Goal: Find specific page/section: Find specific page/section

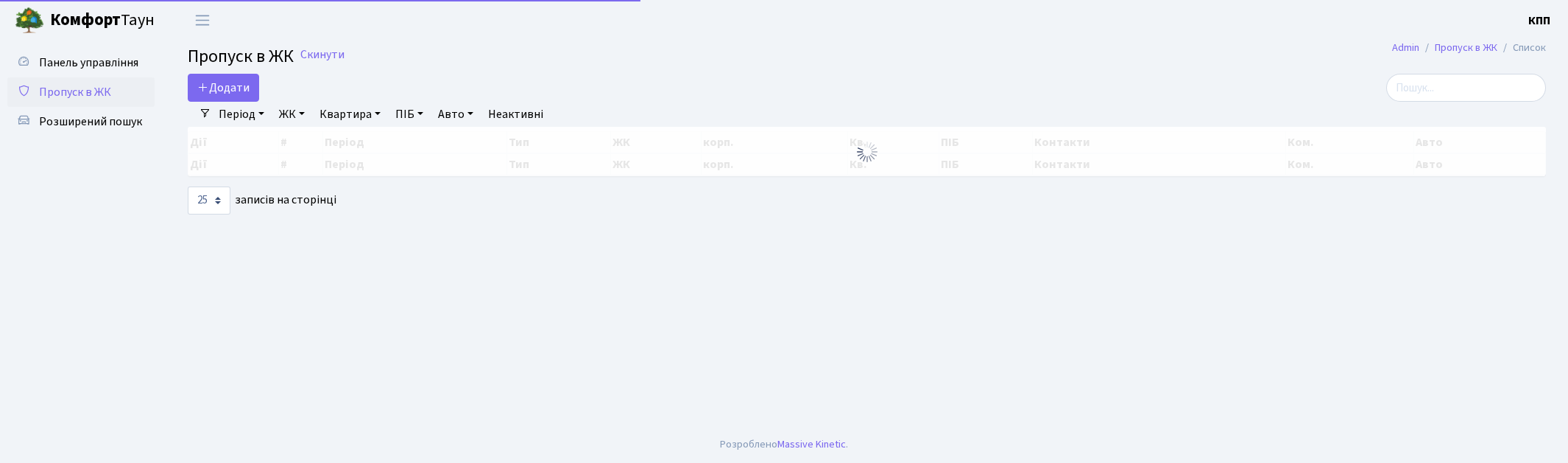
select select "25"
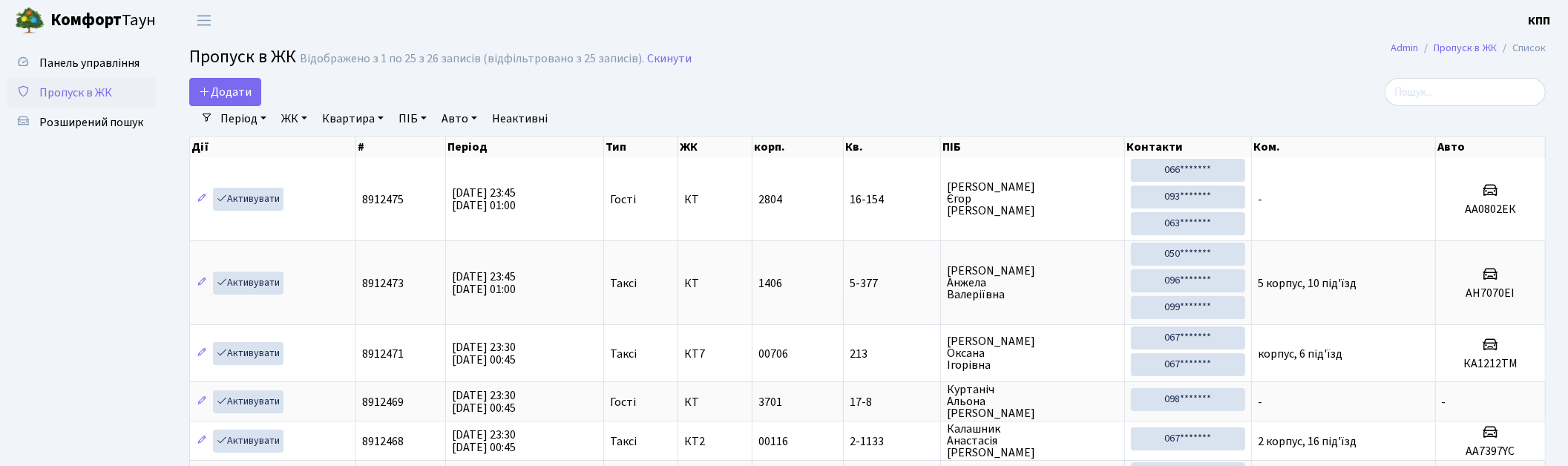
click at [59, 89] on span "Пропуск в ЖК" at bounding box center [75, 92] width 72 height 16
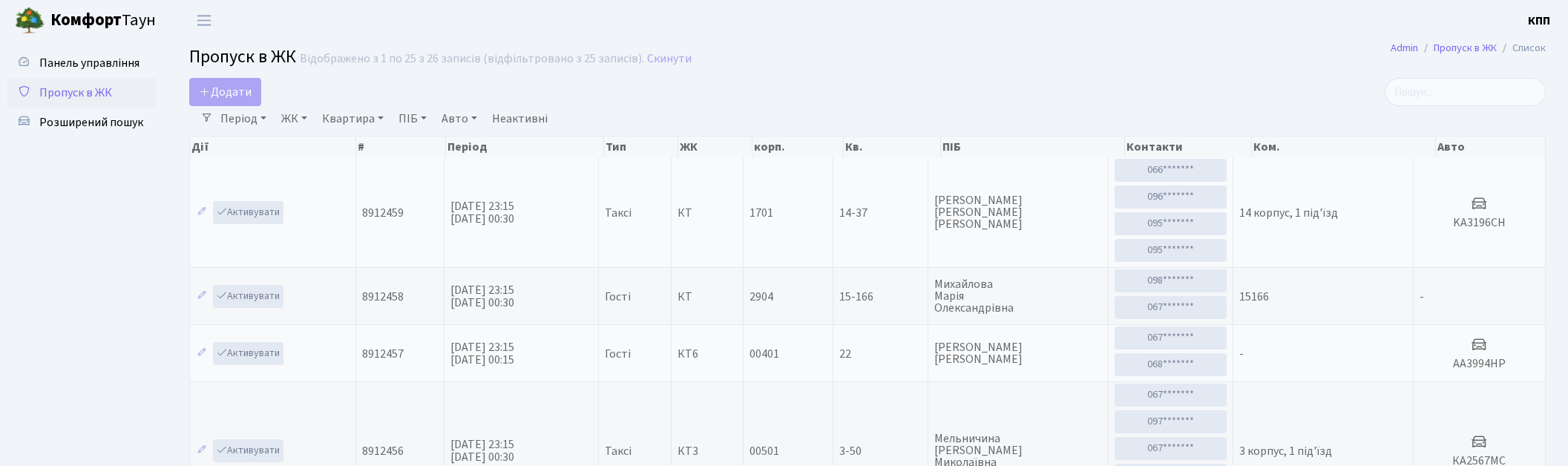
select select "25"
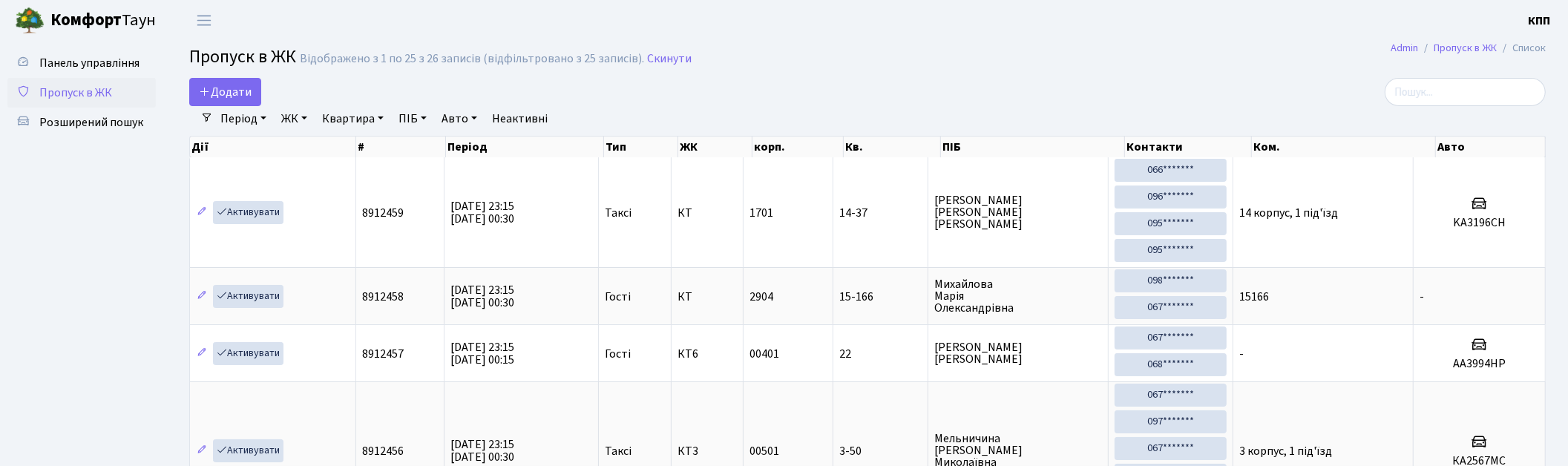
click at [100, 91] on span "Пропуск в ЖК" at bounding box center [75, 92] width 72 height 16
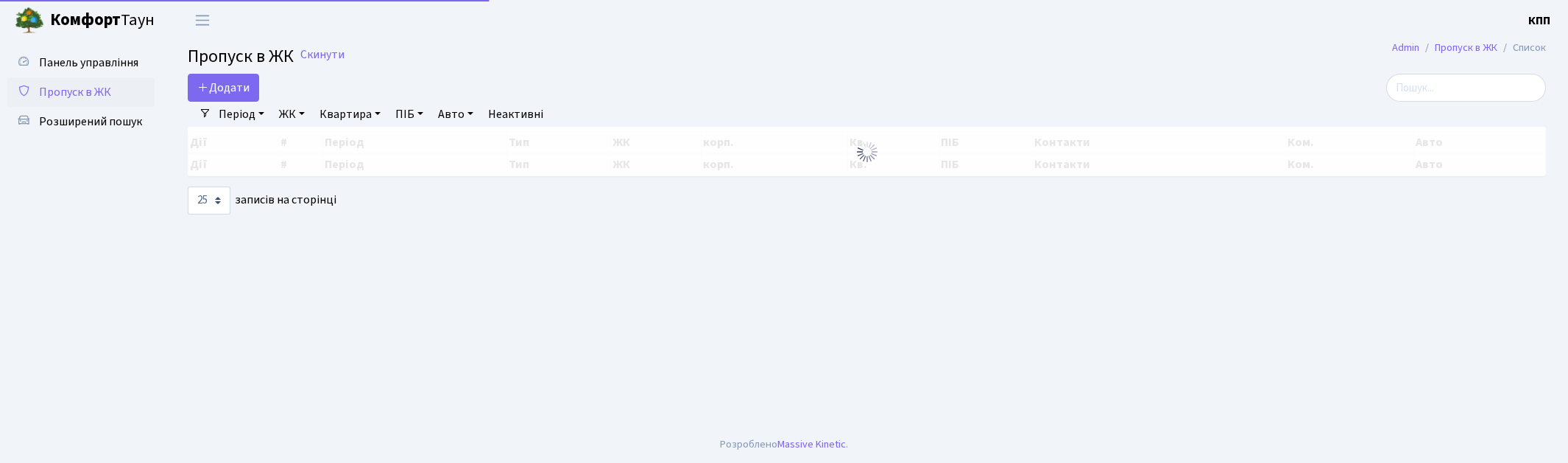
select select "25"
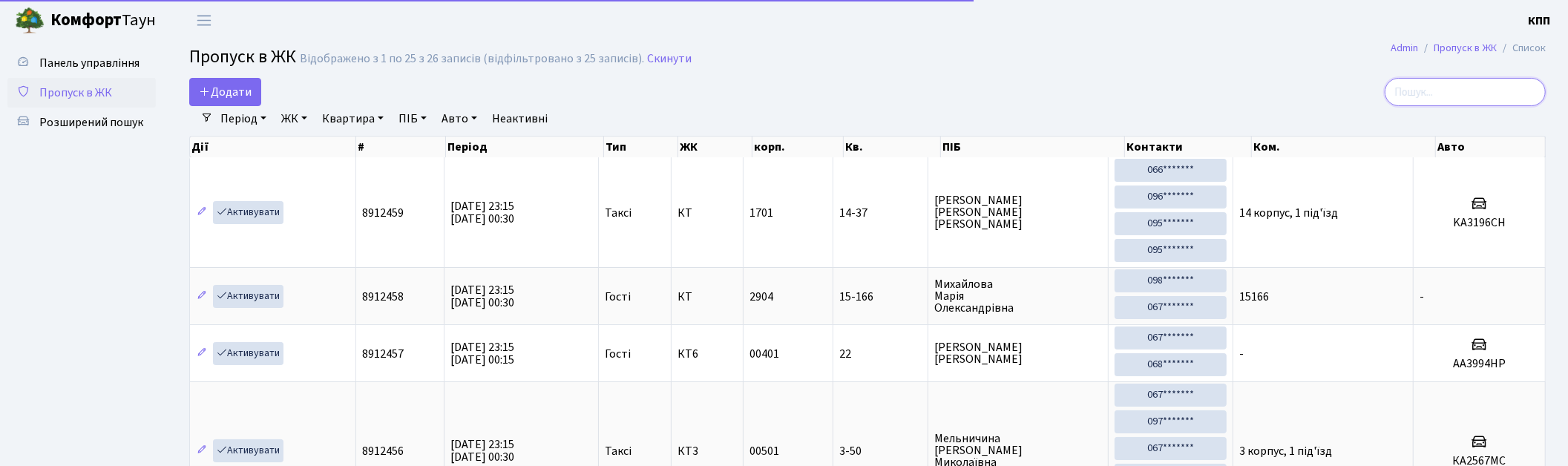
click at [1448, 93] on input "search" at bounding box center [1465, 92] width 161 height 29
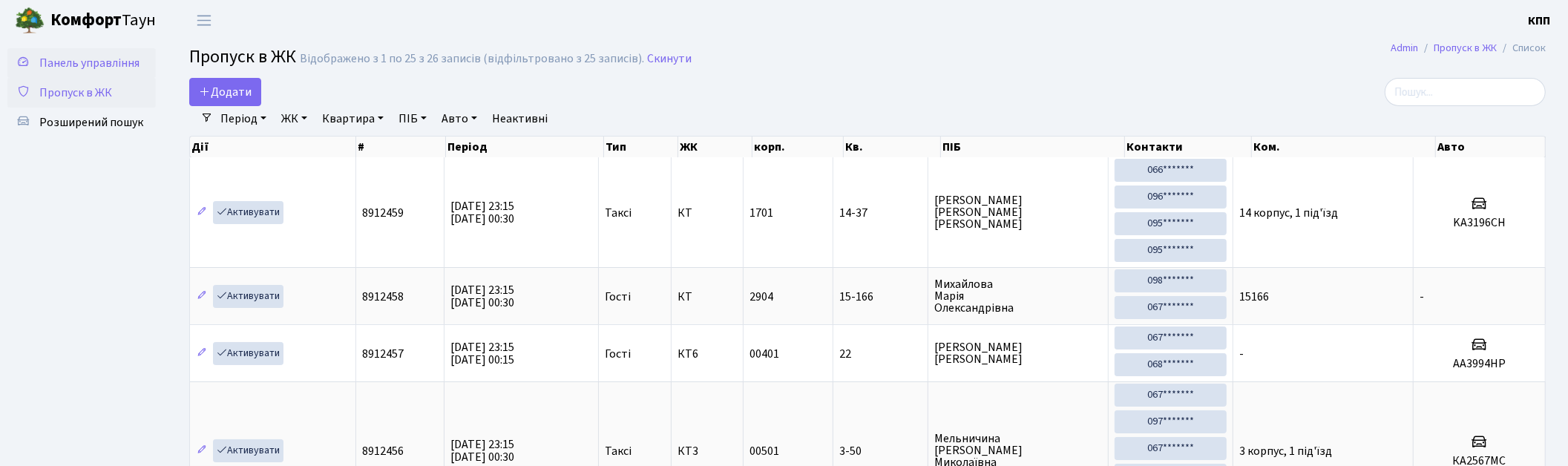
click at [83, 67] on span "Панель управління" at bounding box center [88, 63] width 100 height 16
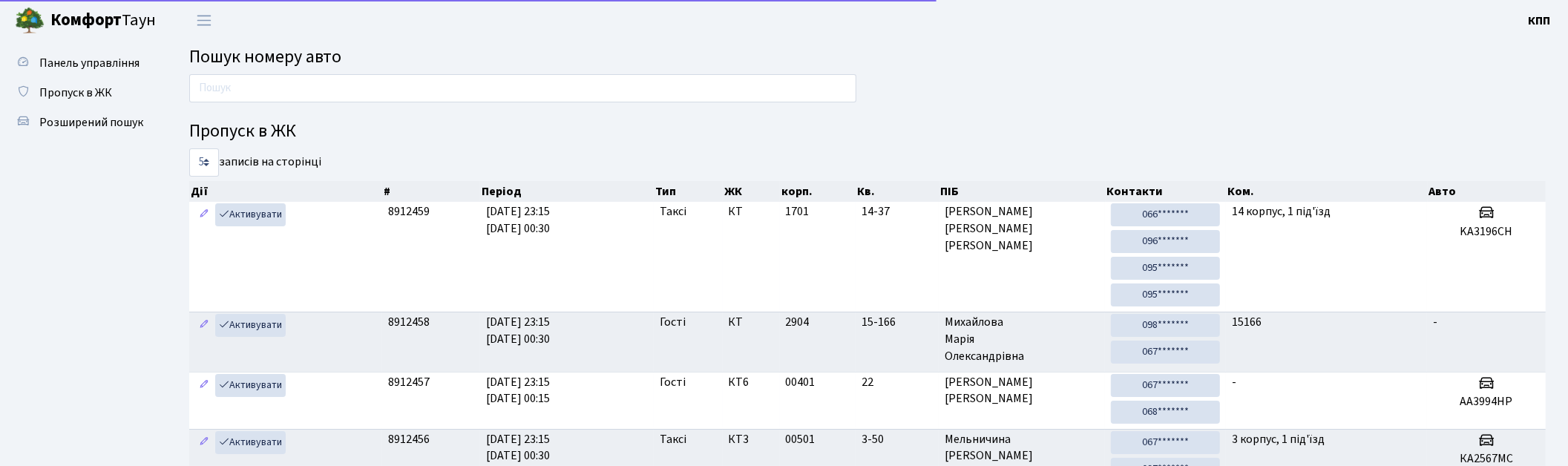
click at [268, 86] on input "text" at bounding box center [522, 88] width 667 height 29
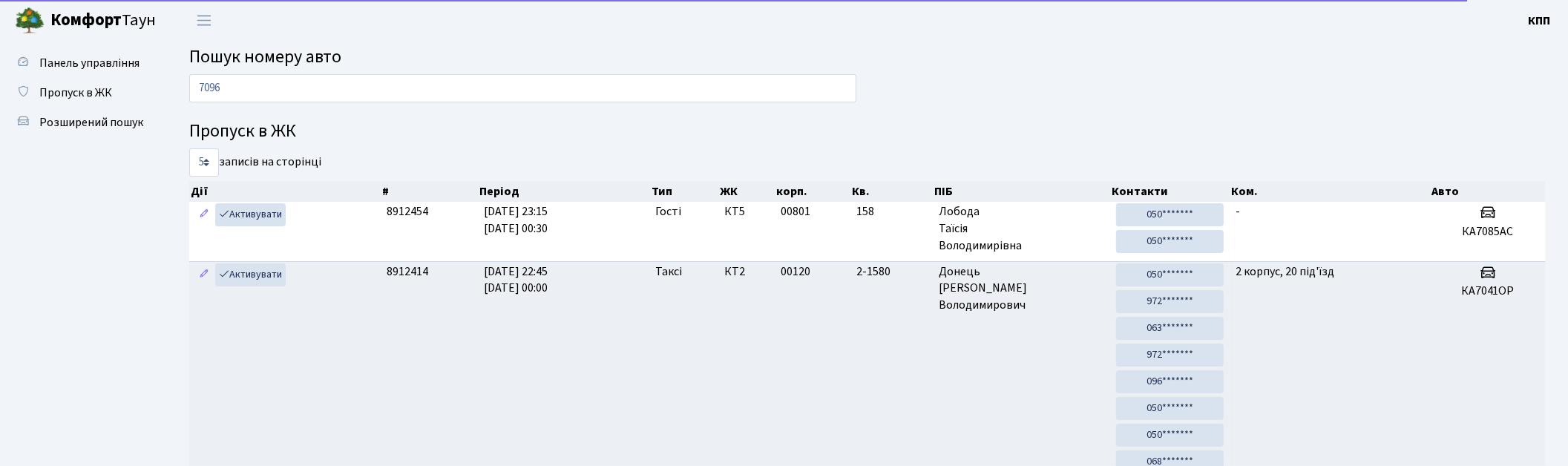
type input "7096"
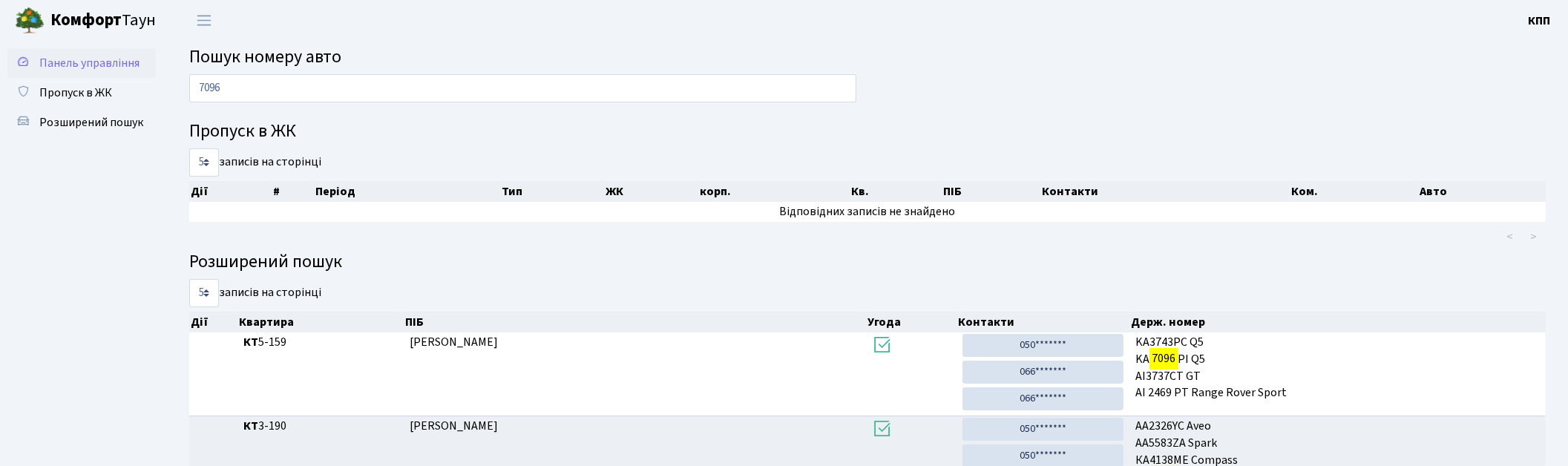
drag, startPoint x: 109, startPoint y: 63, endPoint x: 167, endPoint y: 70, distance: 58.4
click at [109, 62] on span "Панель управління" at bounding box center [88, 63] width 100 height 16
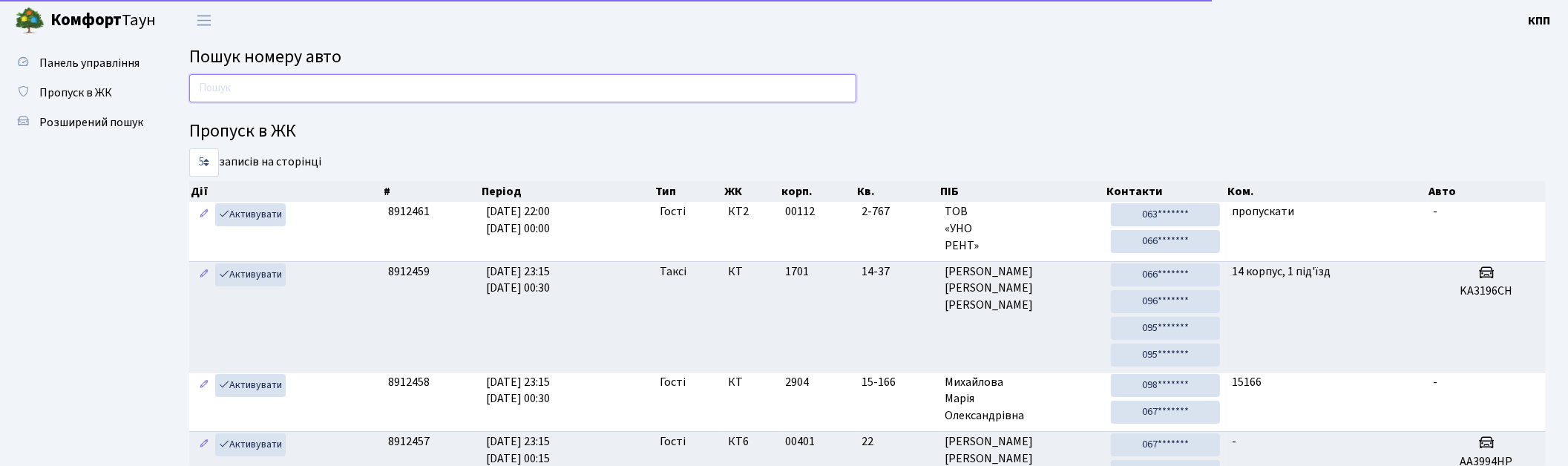
click at [289, 94] on input "text" at bounding box center [522, 88] width 667 height 29
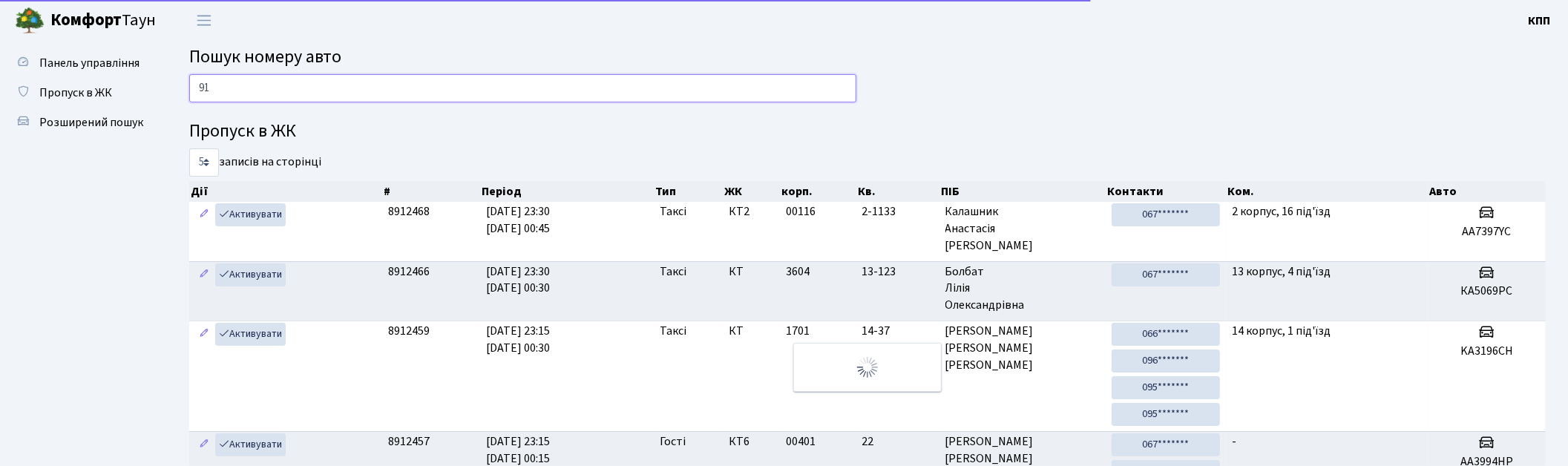
type input "9"
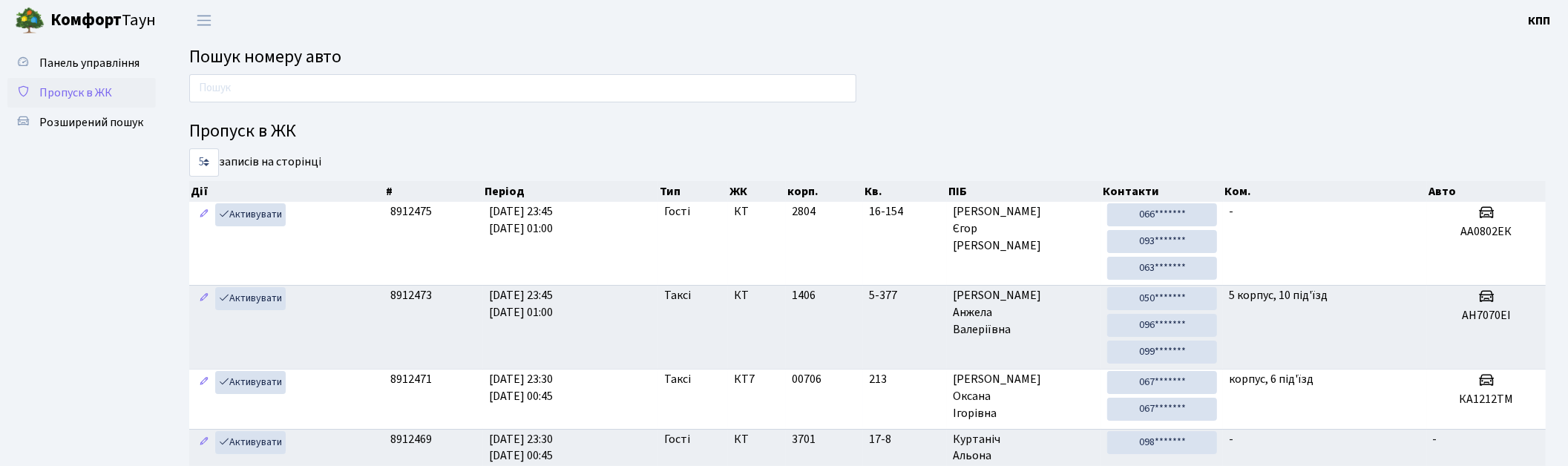
click at [84, 96] on span "Пропуск в ЖК" at bounding box center [75, 92] width 72 height 16
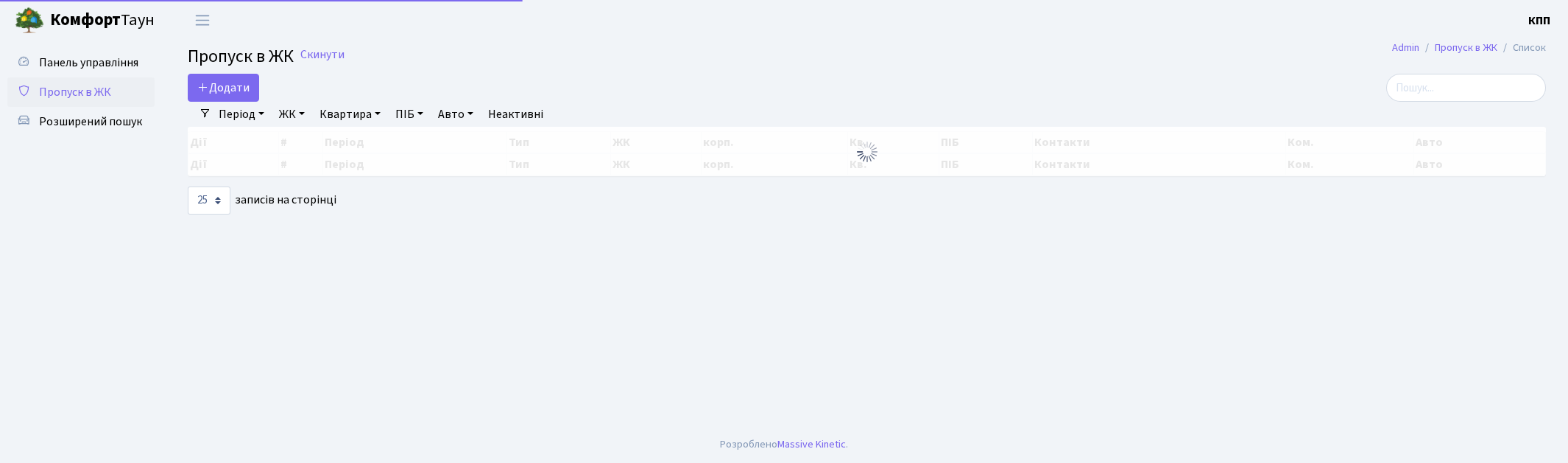
select select "25"
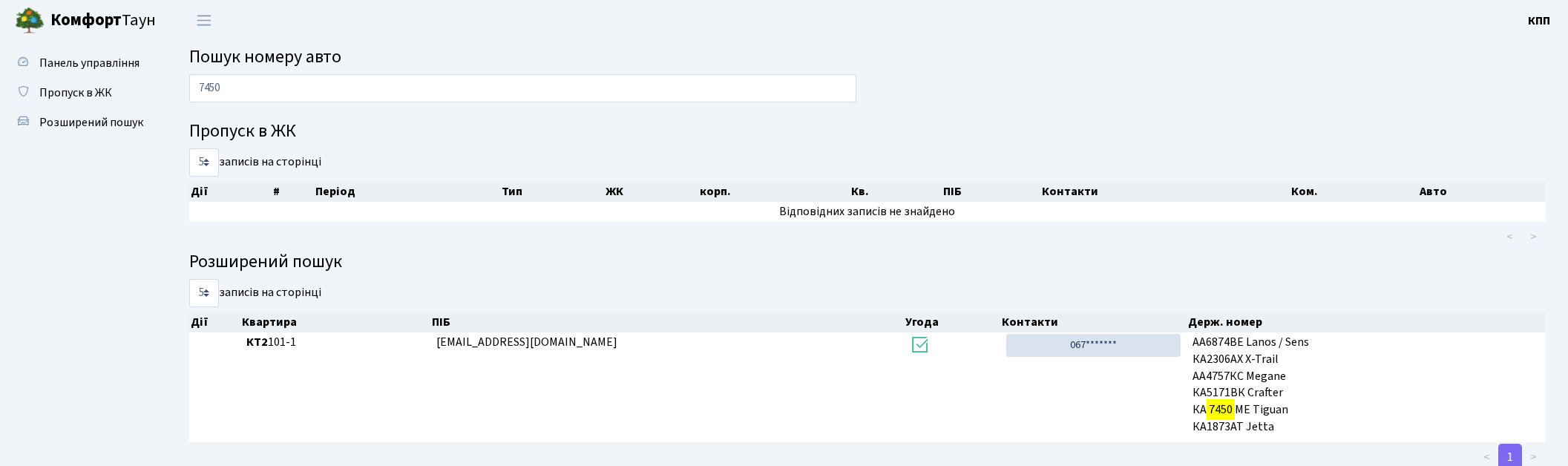
click at [244, 92] on input "7450" at bounding box center [522, 88] width 667 height 29
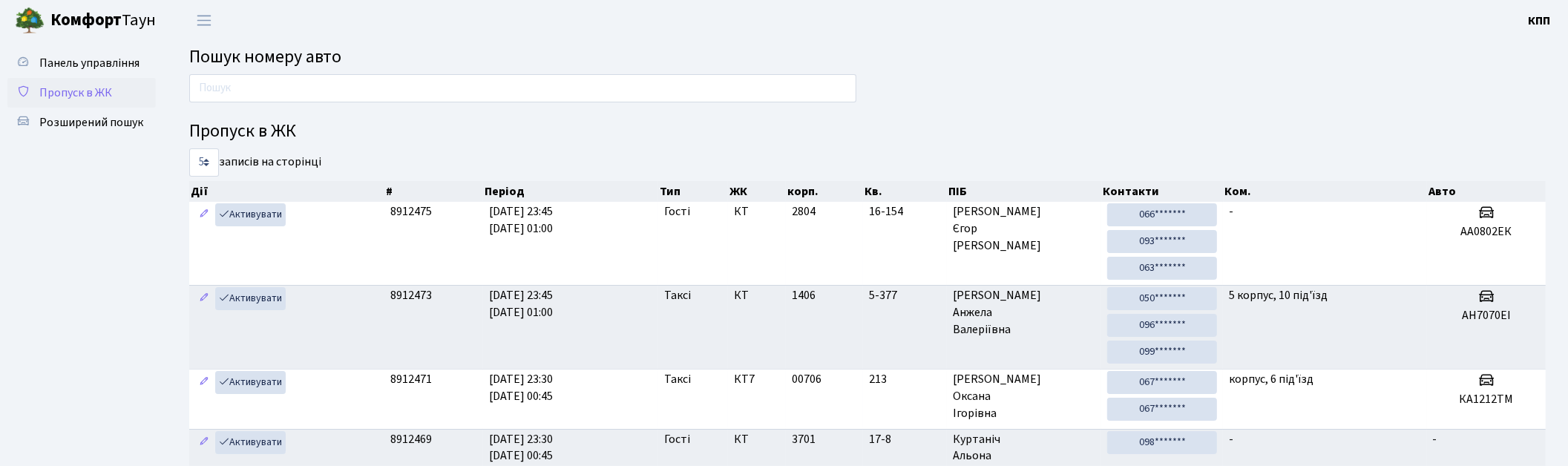
drag, startPoint x: 89, startPoint y: 83, endPoint x: 100, endPoint y: 84, distance: 11.0
click at [89, 79] on link "Пропуск в ЖК" at bounding box center [82, 92] width 148 height 29
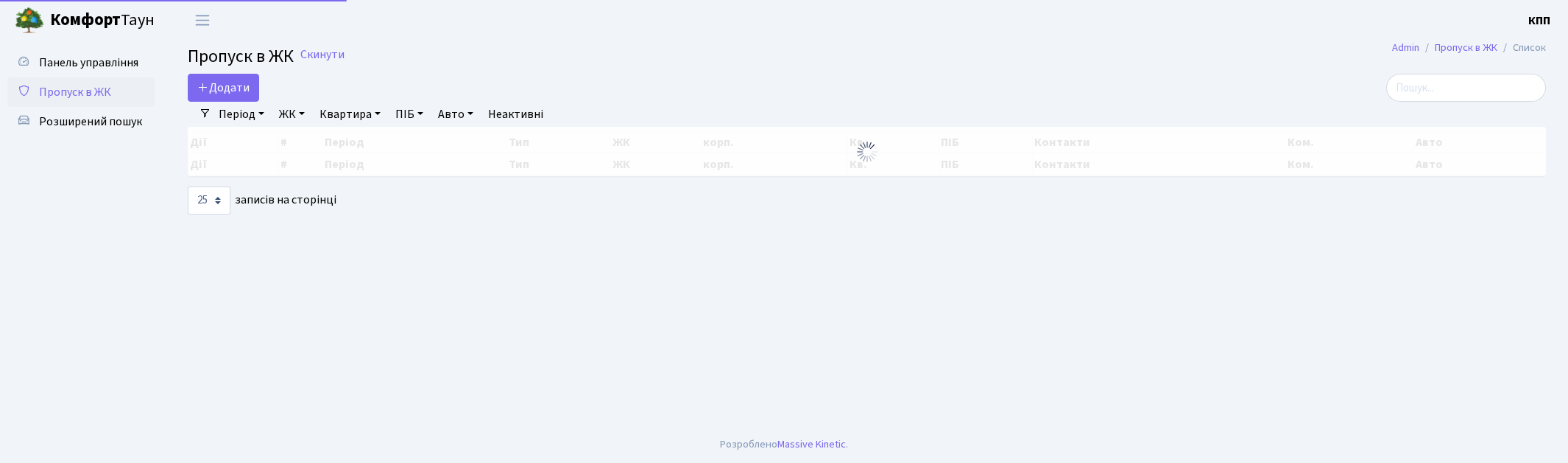
select select "25"
click at [1428, 85] on input "search" at bounding box center [1466, 88] width 160 height 28
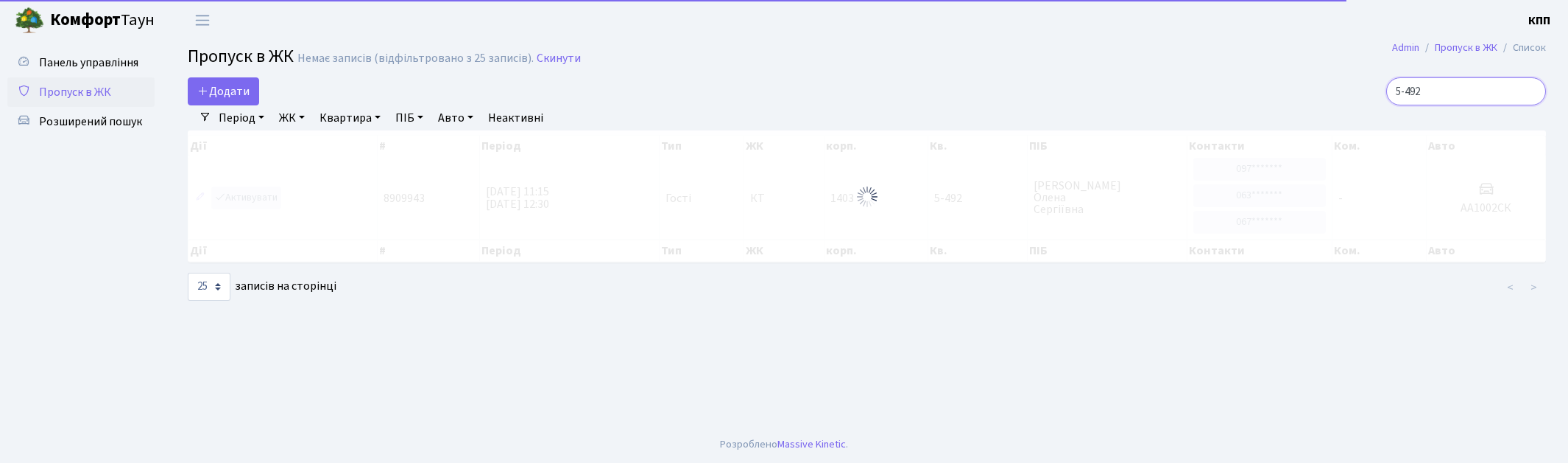
type input "5-492"
click at [49, 82] on link "Пропуск в ЖК" at bounding box center [81, 92] width 147 height 29
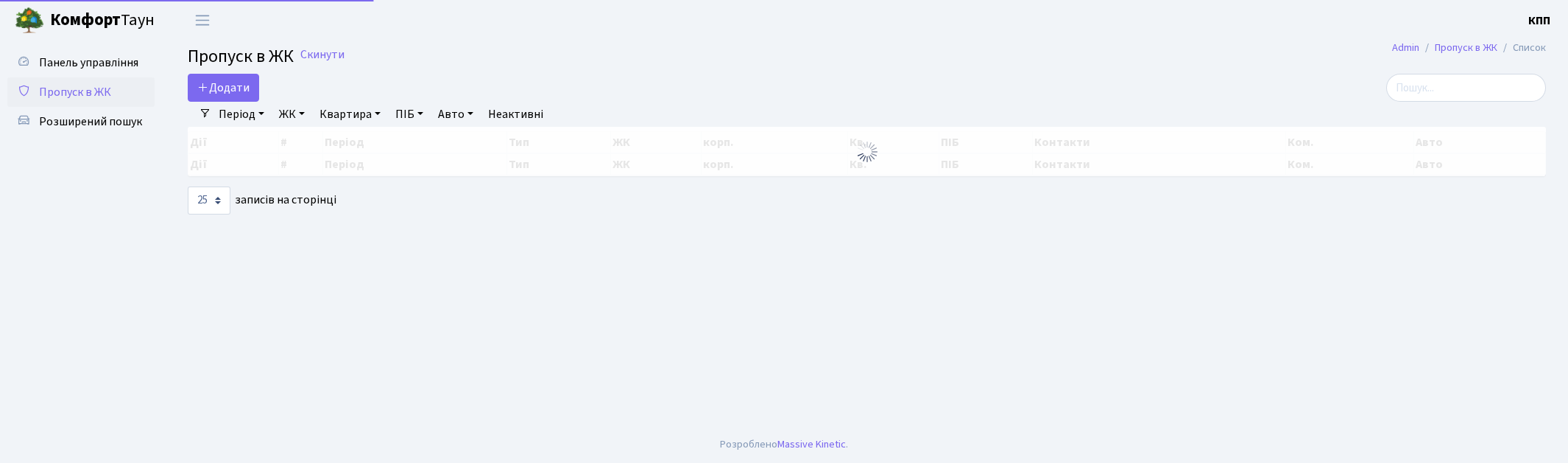
select select "25"
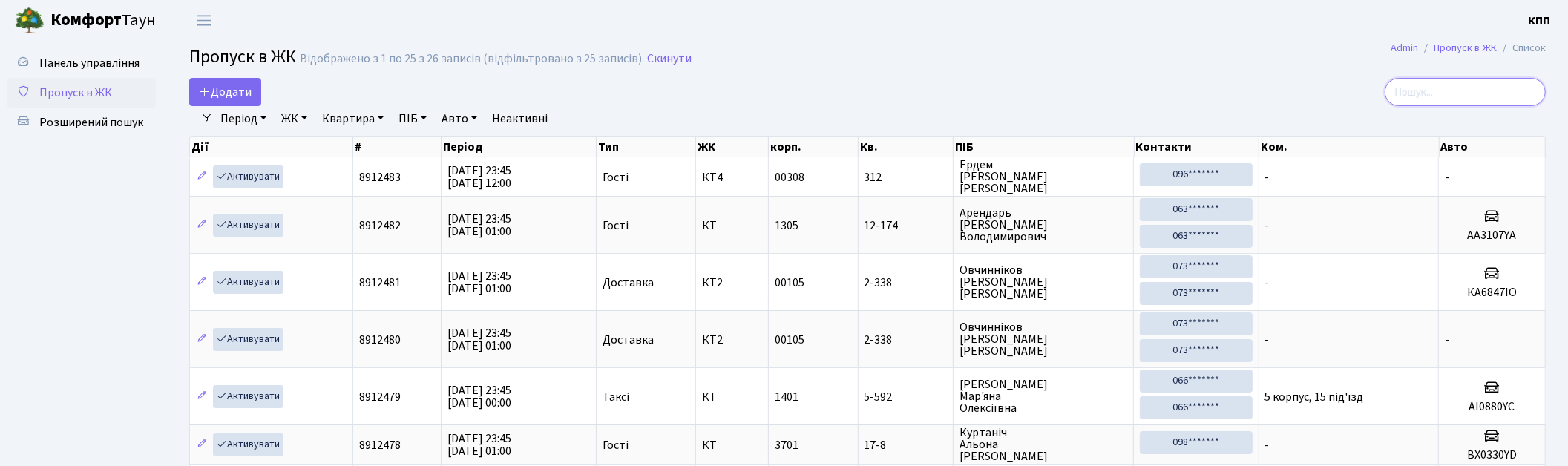
click at [1473, 93] on input "search" at bounding box center [1465, 92] width 161 height 29
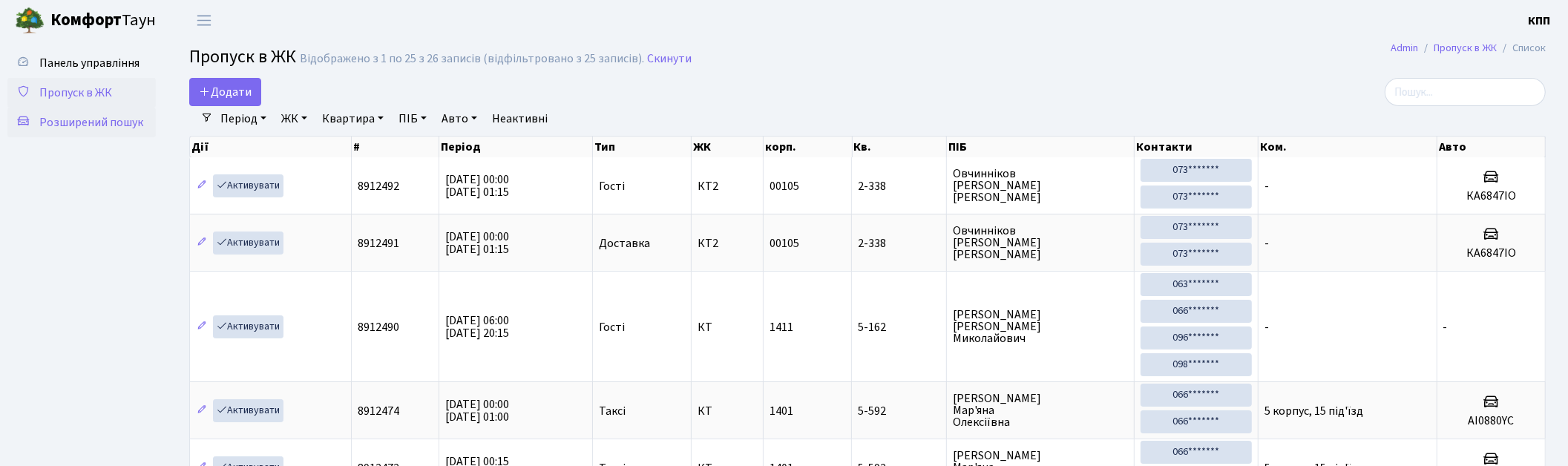
click at [104, 121] on span "Розширений пошук" at bounding box center [90, 122] width 104 height 16
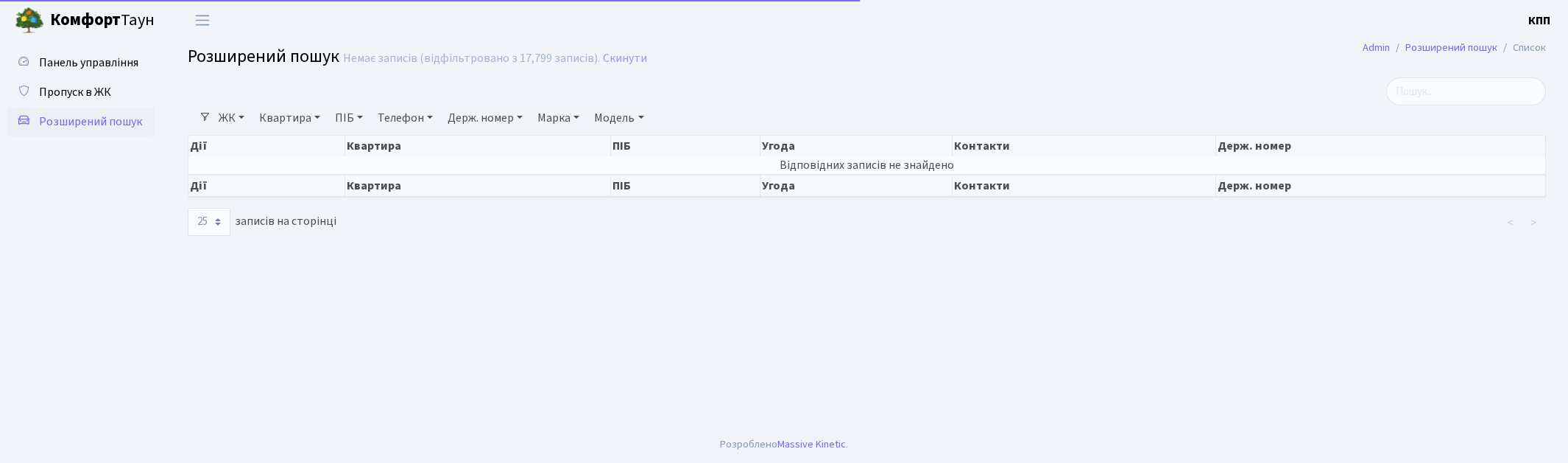
select select "25"
click at [310, 115] on link "Квартира" at bounding box center [289, 118] width 73 height 26
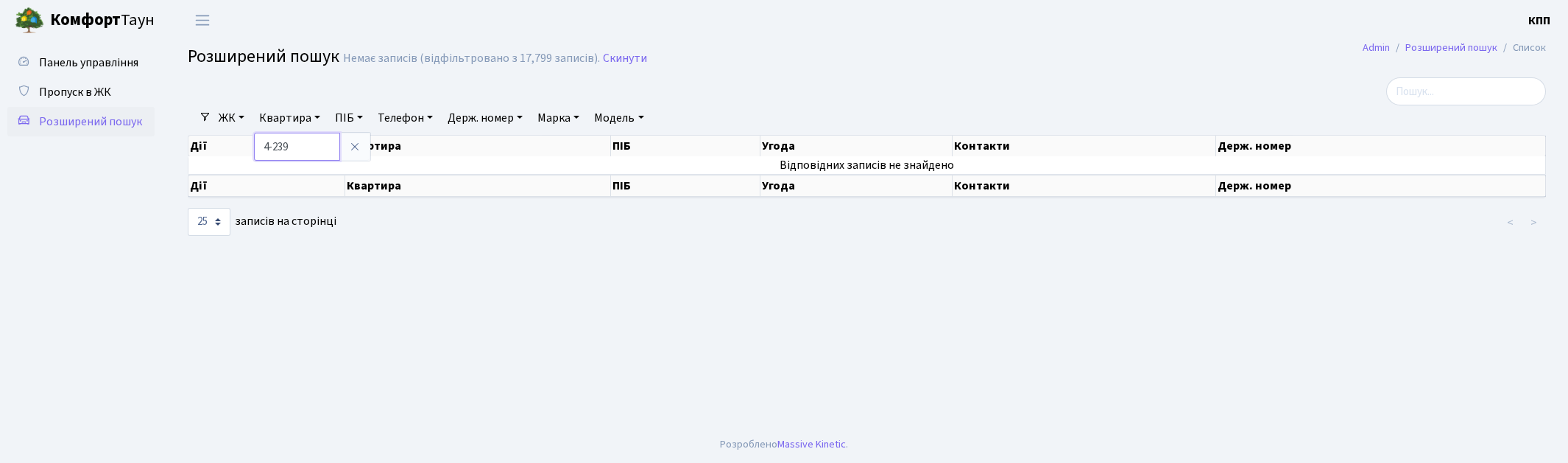
type input "4-239"
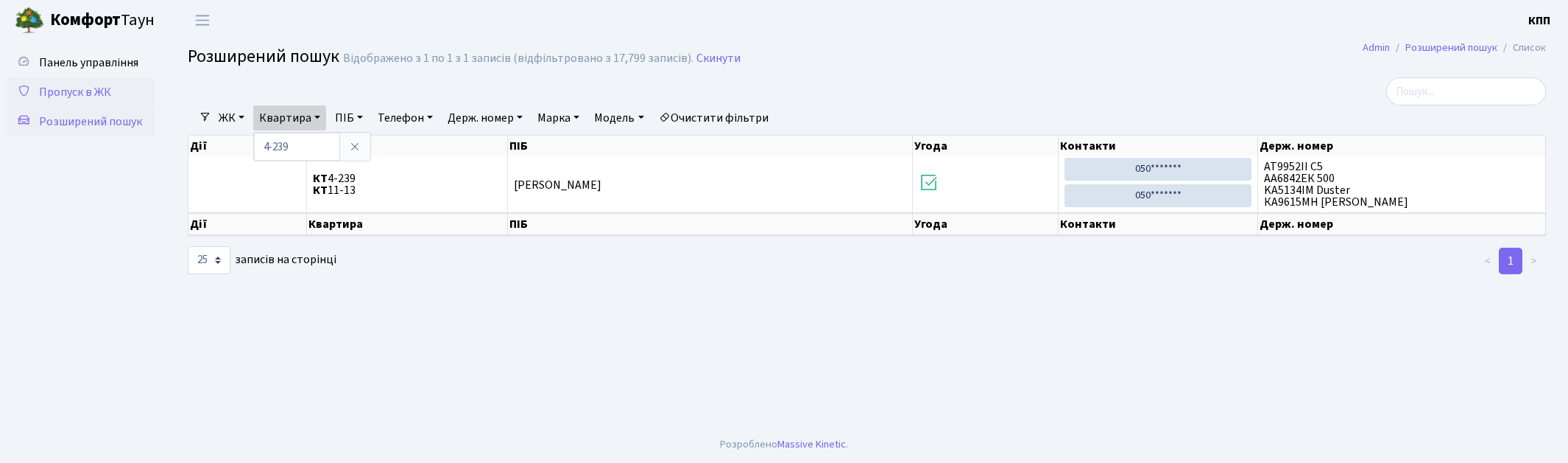
click at [66, 94] on span "Пропуск в ЖК" at bounding box center [75, 92] width 72 height 16
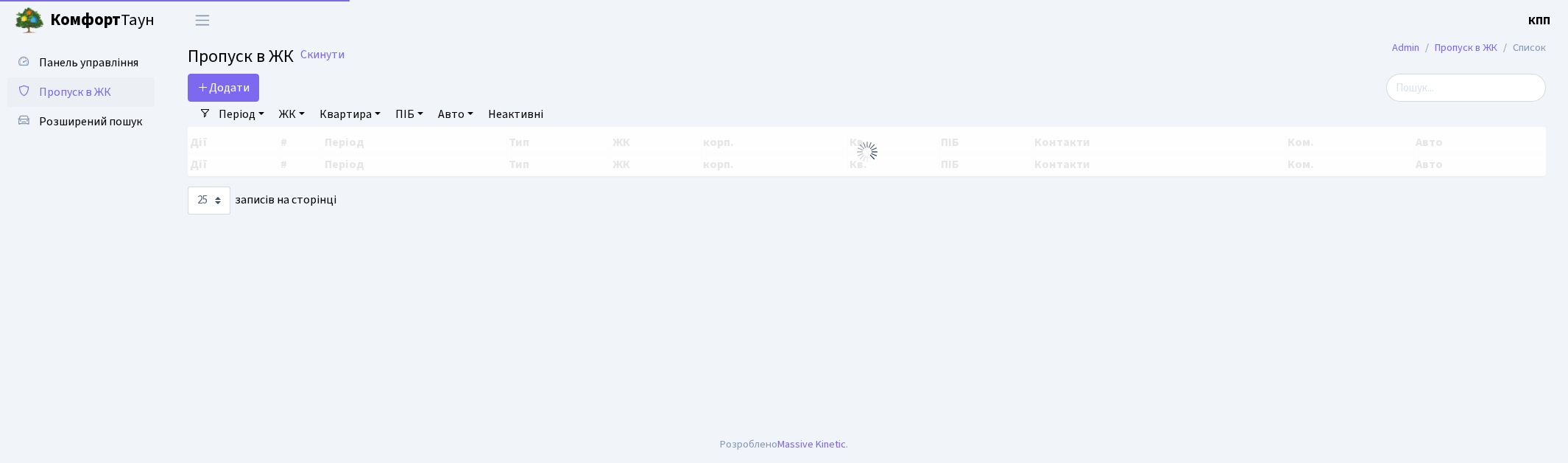
select select "25"
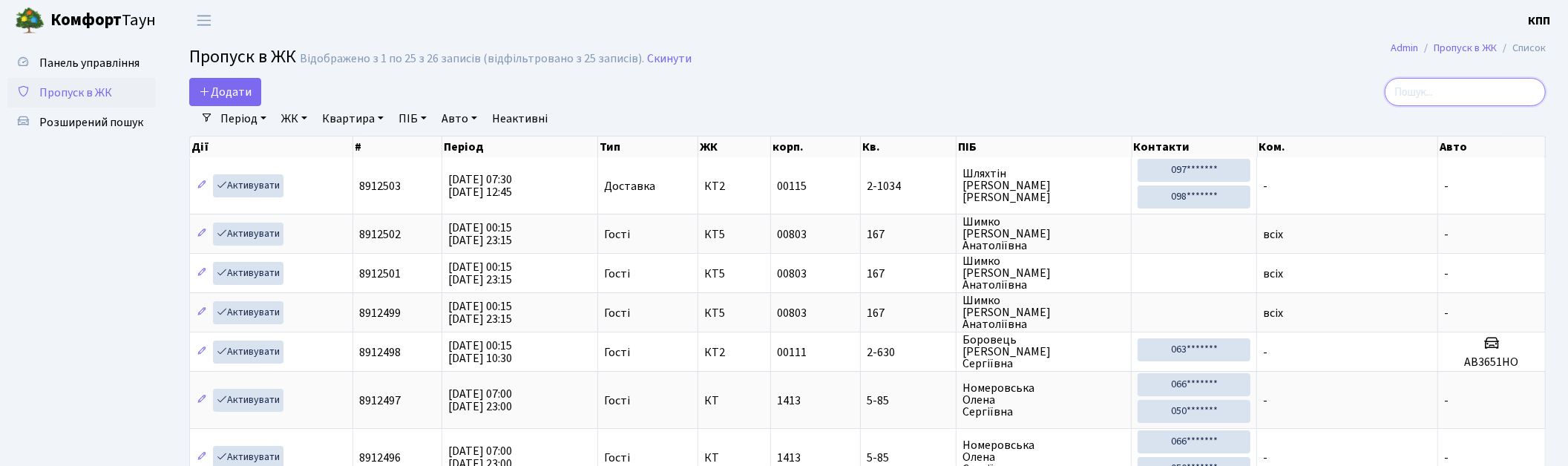
click at [1435, 92] on input "search" at bounding box center [1465, 92] width 161 height 29
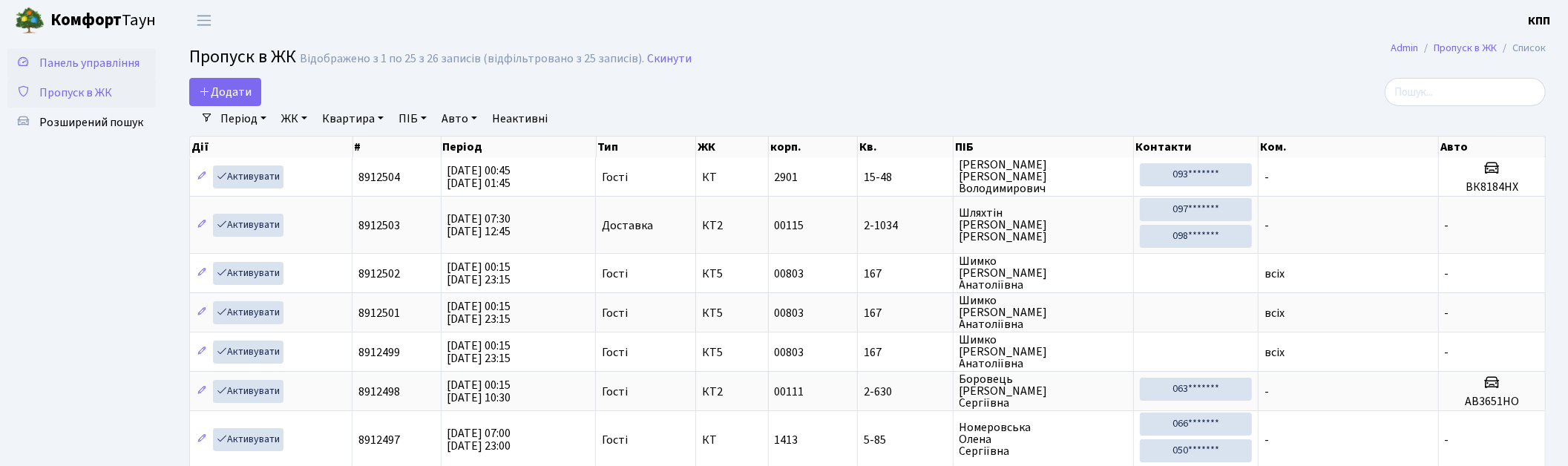
click at [93, 68] on span "Панель управління" at bounding box center [88, 63] width 100 height 16
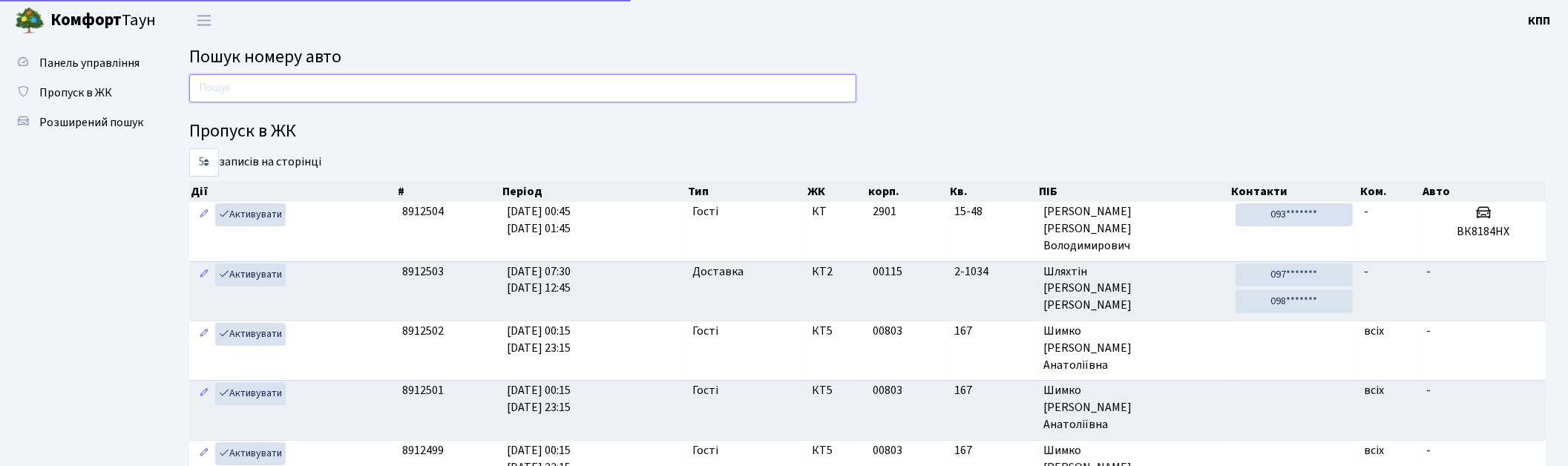
drag, startPoint x: 0, startPoint y: 0, endPoint x: 262, endPoint y: 93, distance: 278.0
click at [262, 93] on input "text" at bounding box center [522, 88] width 667 height 29
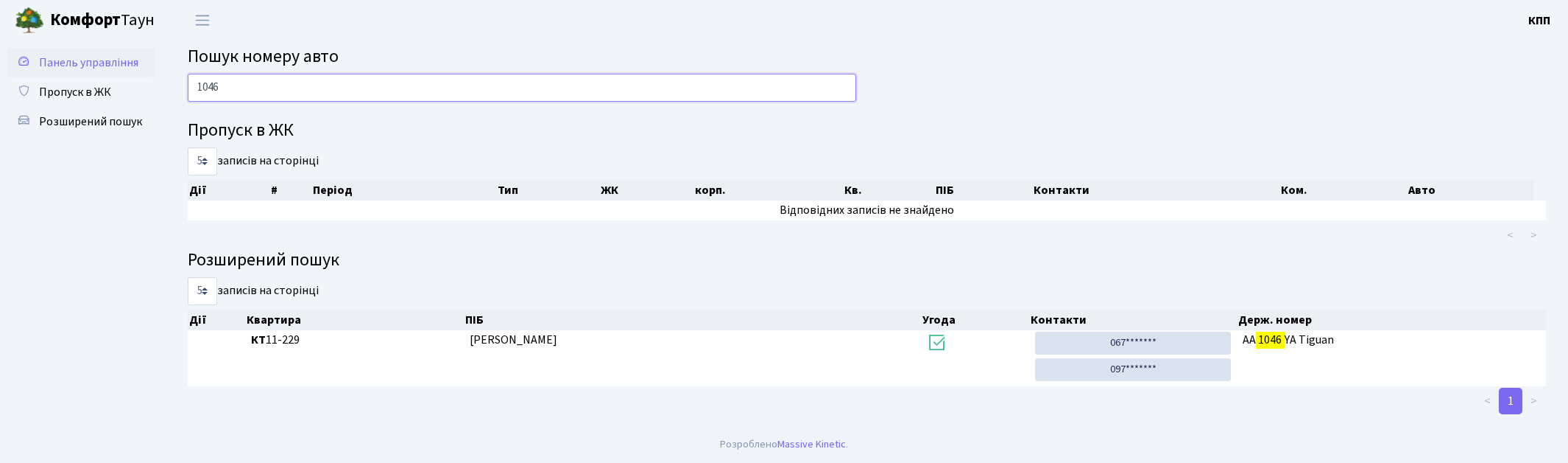
type input "1046"
click at [78, 55] on span "Панель управління" at bounding box center [88, 62] width 99 height 16
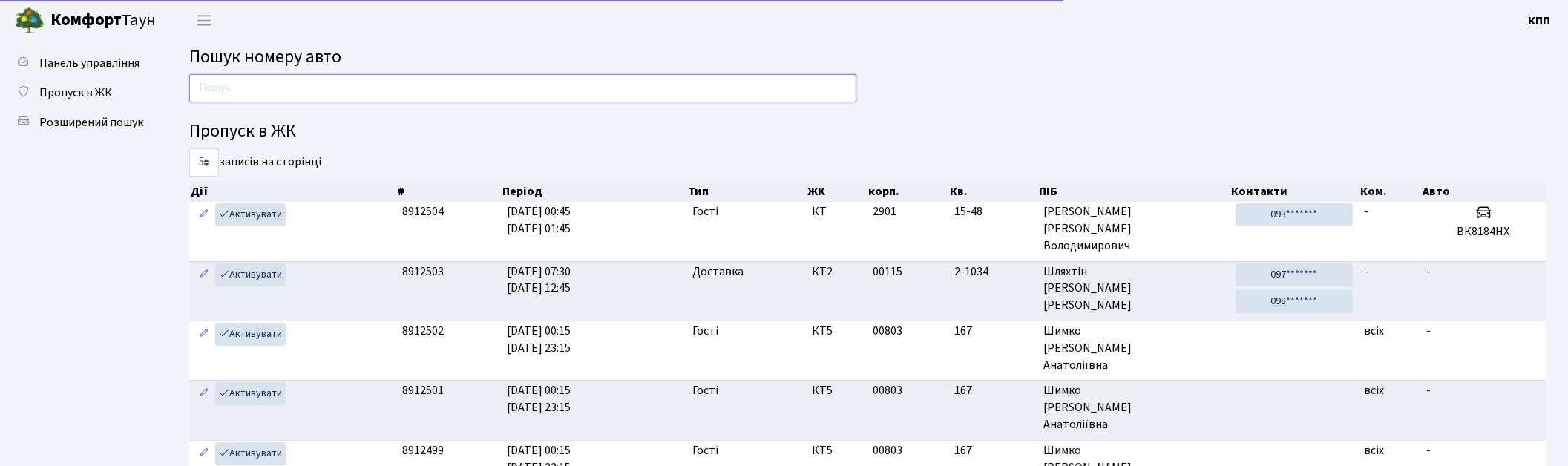
drag, startPoint x: 234, startPoint y: 95, endPoint x: 239, endPoint y: 107, distance: 13.0
click at [235, 95] on input "text" at bounding box center [522, 88] width 667 height 29
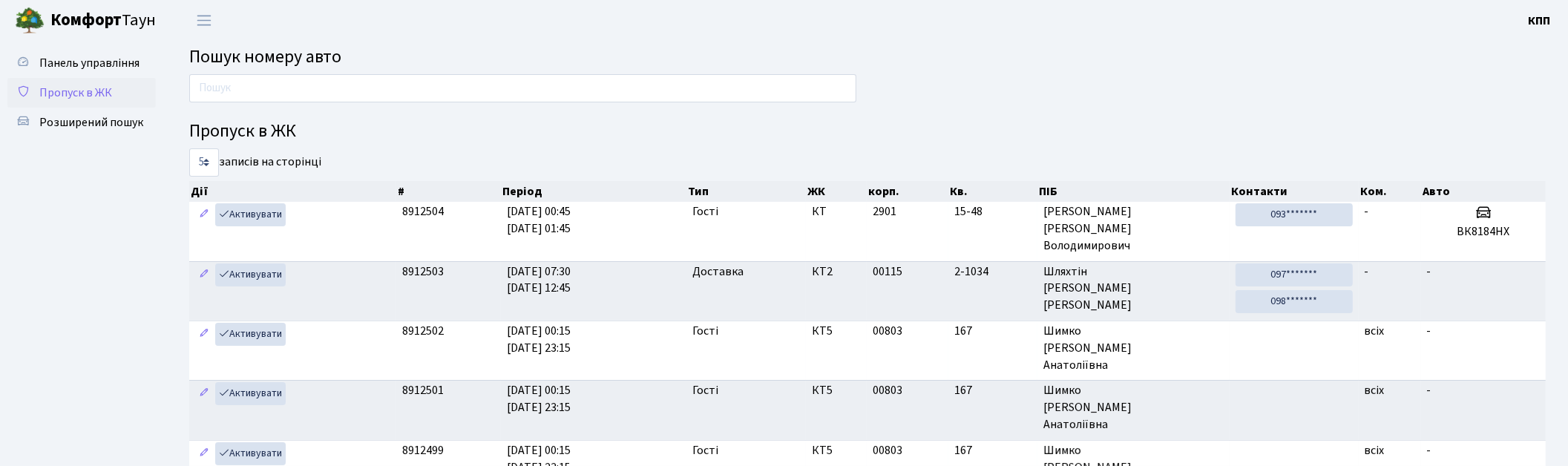
drag, startPoint x: 65, startPoint y: 89, endPoint x: 122, endPoint y: 97, distance: 57.6
click at [65, 89] on span "Пропуск в ЖК" at bounding box center [75, 92] width 72 height 16
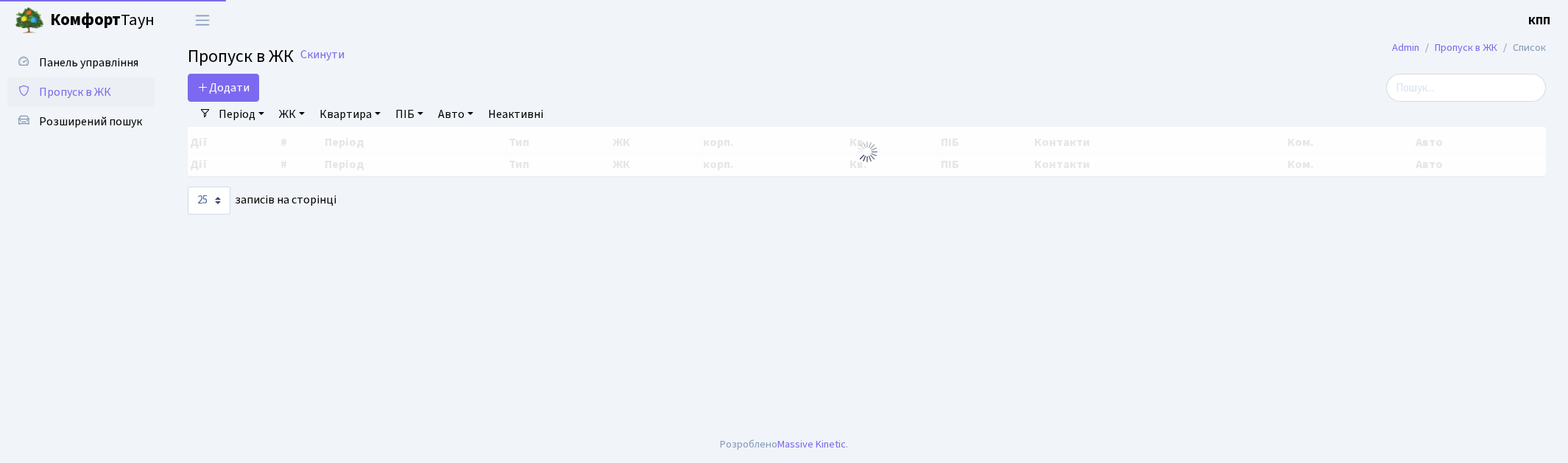
select select "25"
click at [1468, 93] on input "search" at bounding box center [1466, 88] width 160 height 28
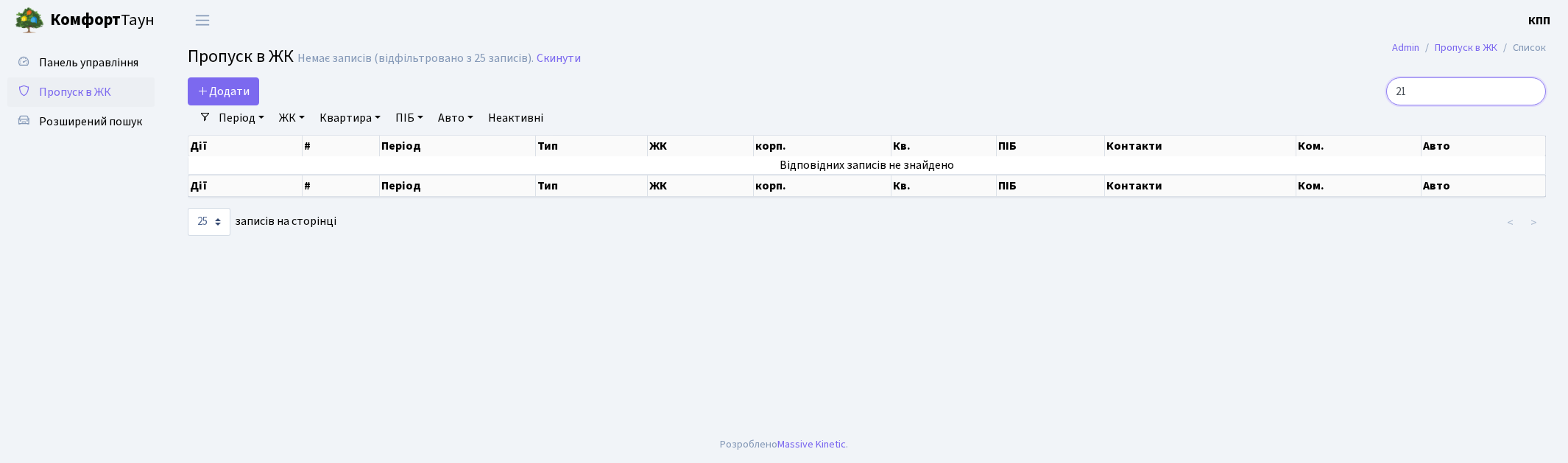
type input "2"
